Goal: Check status: Check status

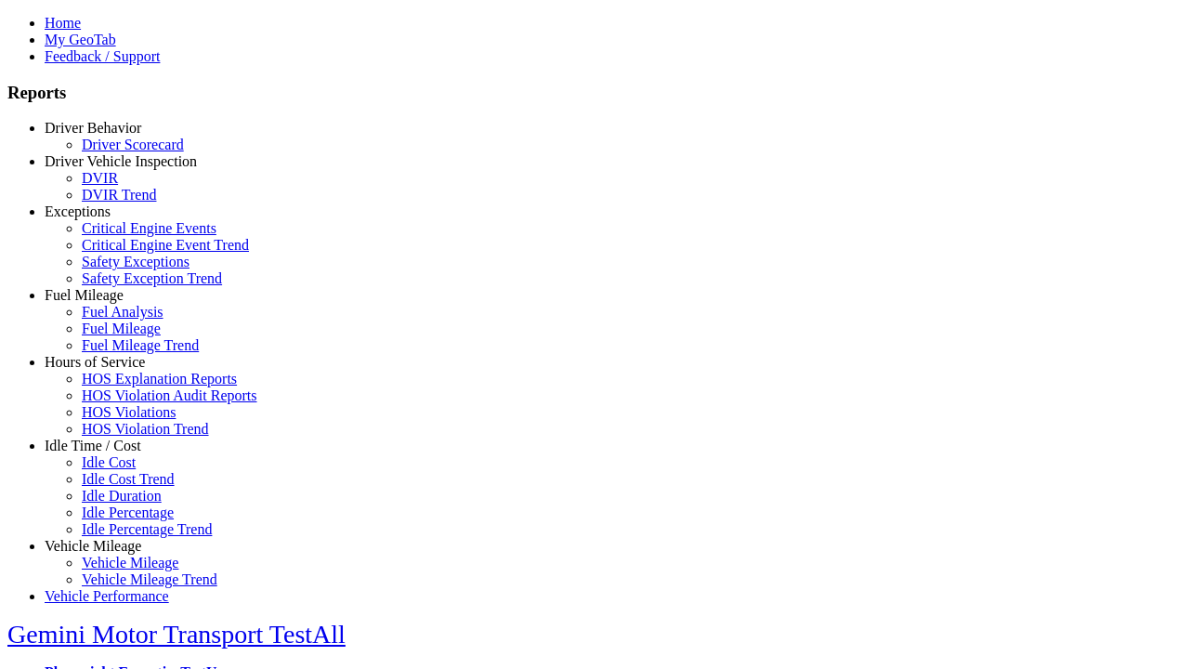
click at [107, 219] on link "Exceptions" at bounding box center [78, 211] width 66 height 16
click at [121, 236] on link "Critical Engine Events" at bounding box center [149, 228] width 135 height 16
select select
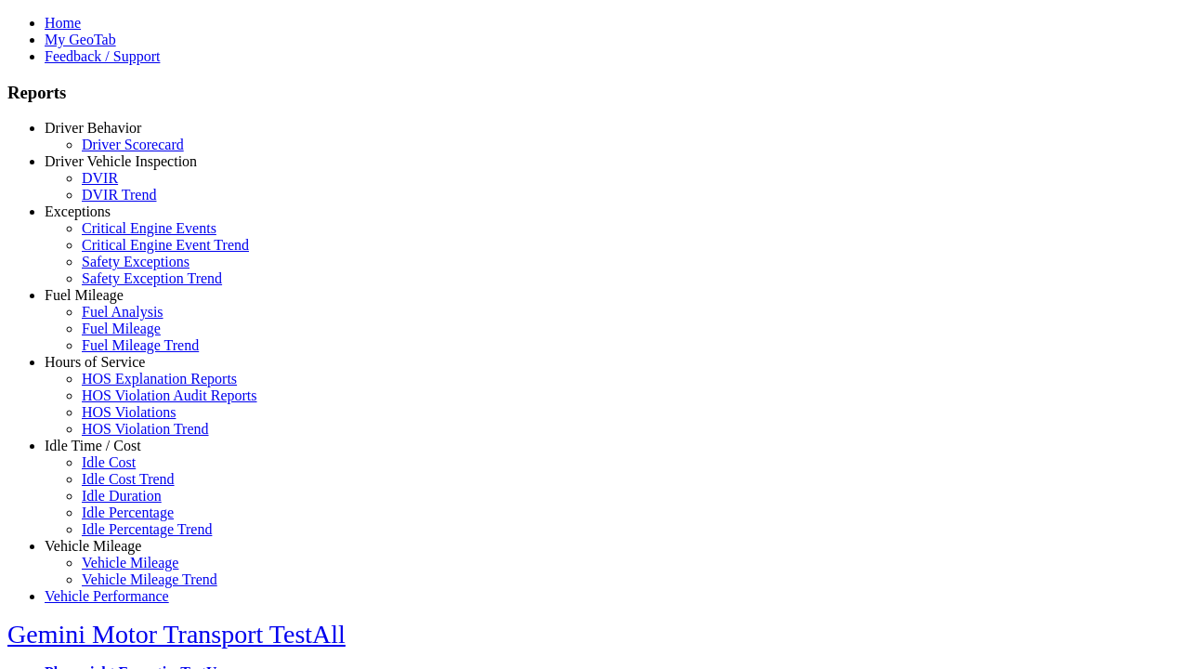
select select
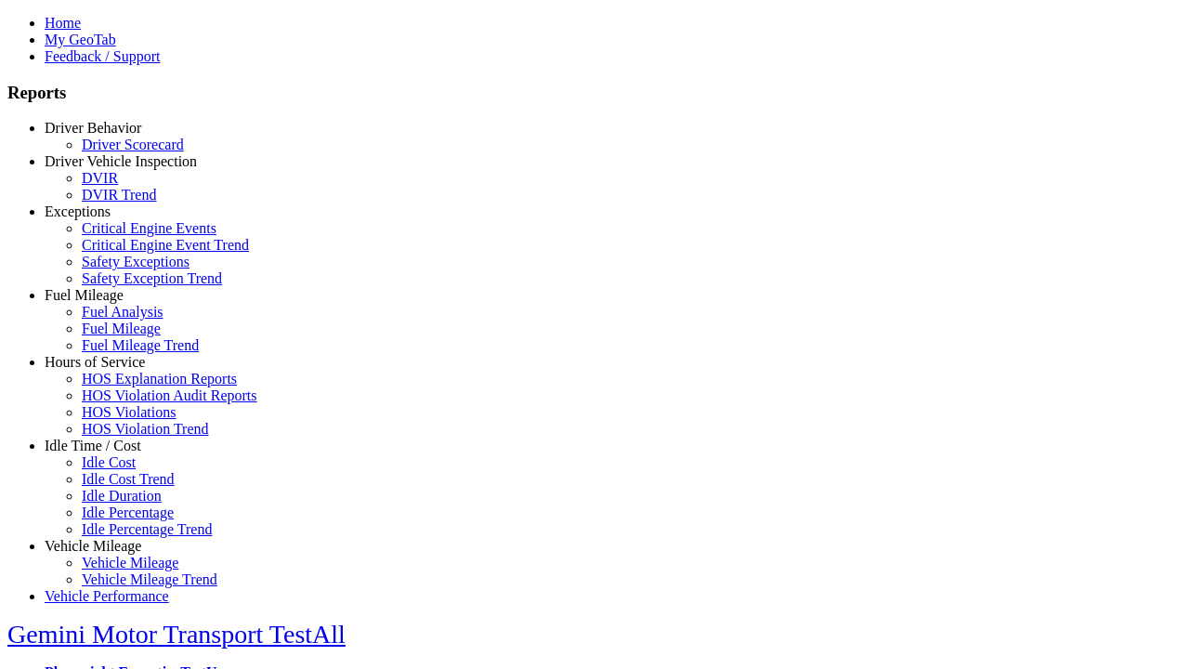
select select
select select "**********"
